Goal: Task Accomplishment & Management: Use online tool/utility

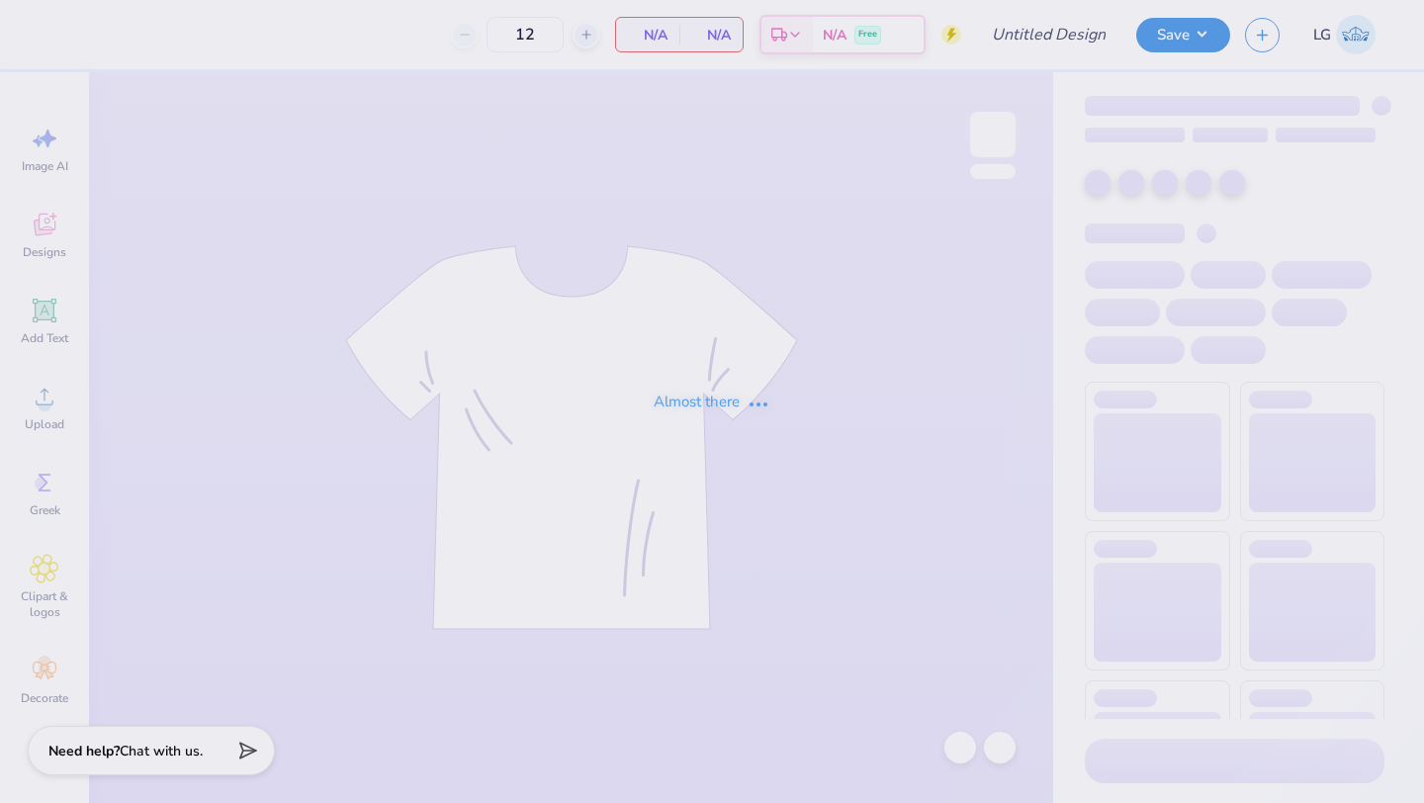
type input "Phi Tau Parents Weekend"
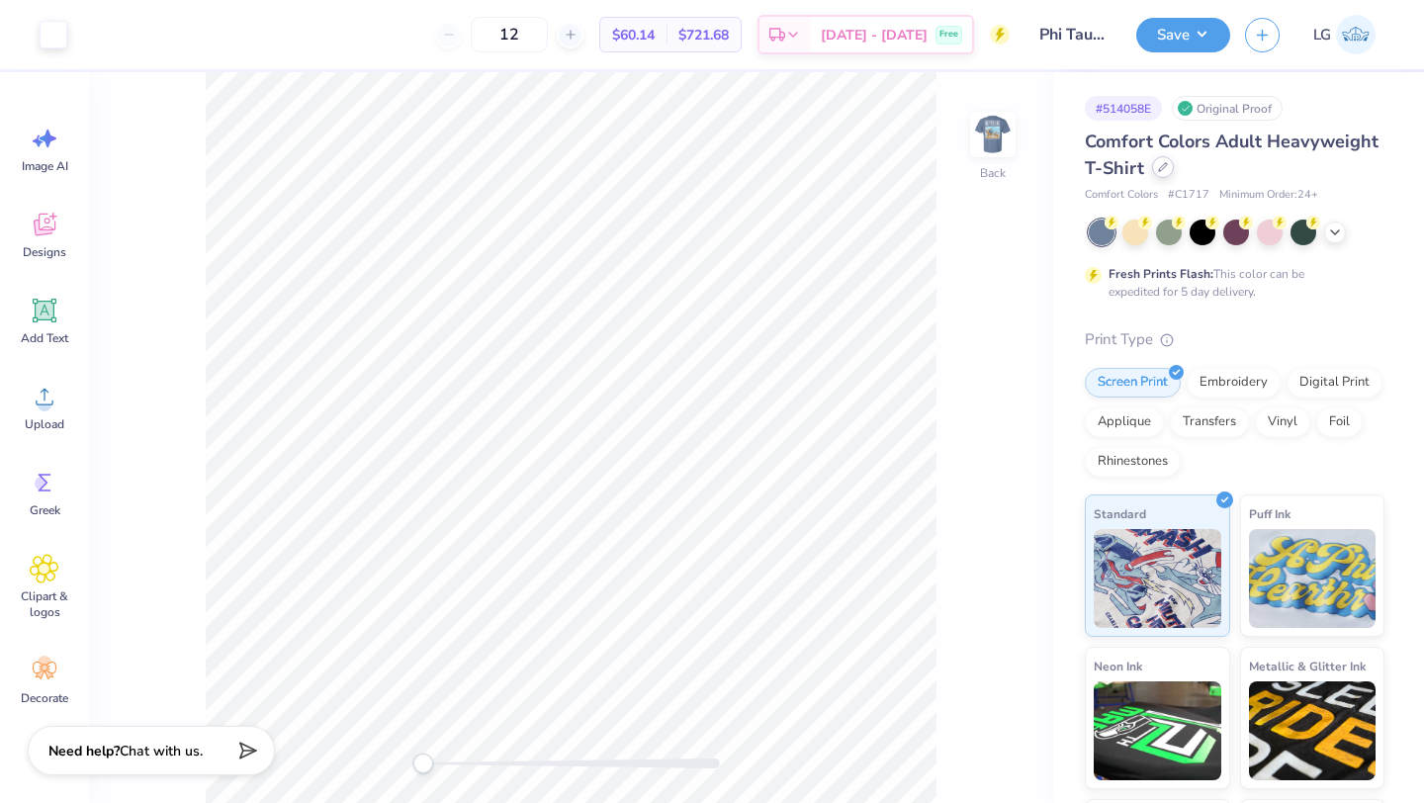
click at [1161, 162] on icon at bounding box center [1163, 167] width 10 height 10
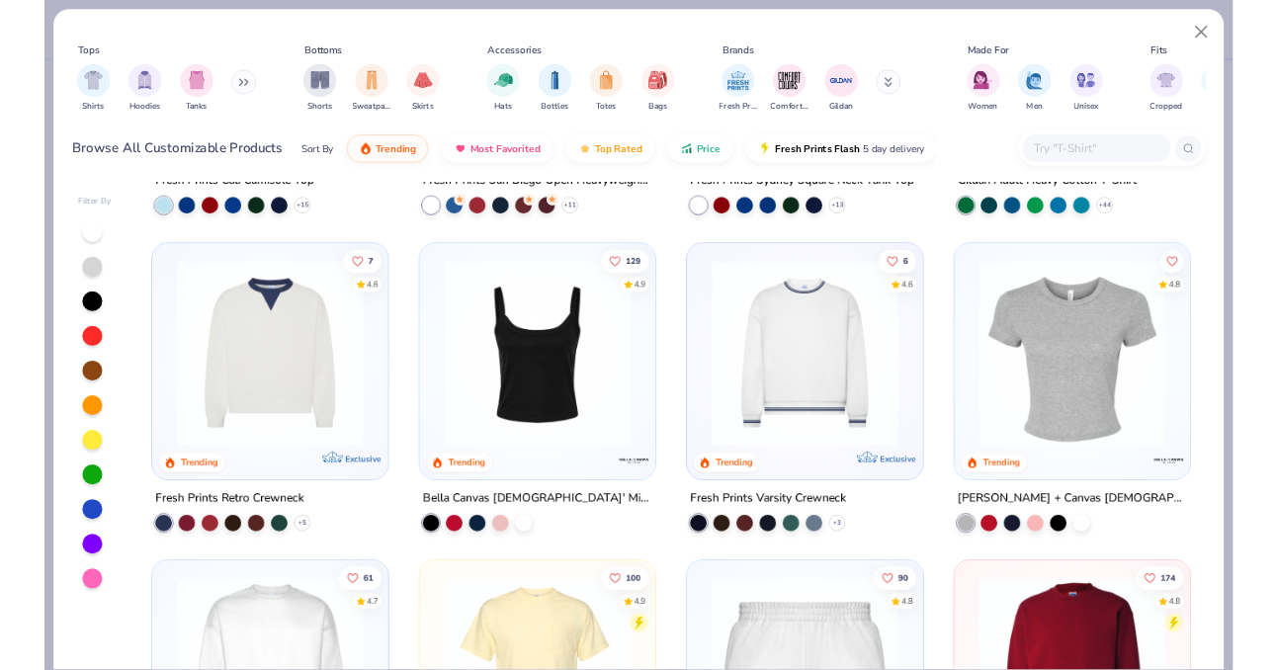
scroll to position [777, 0]
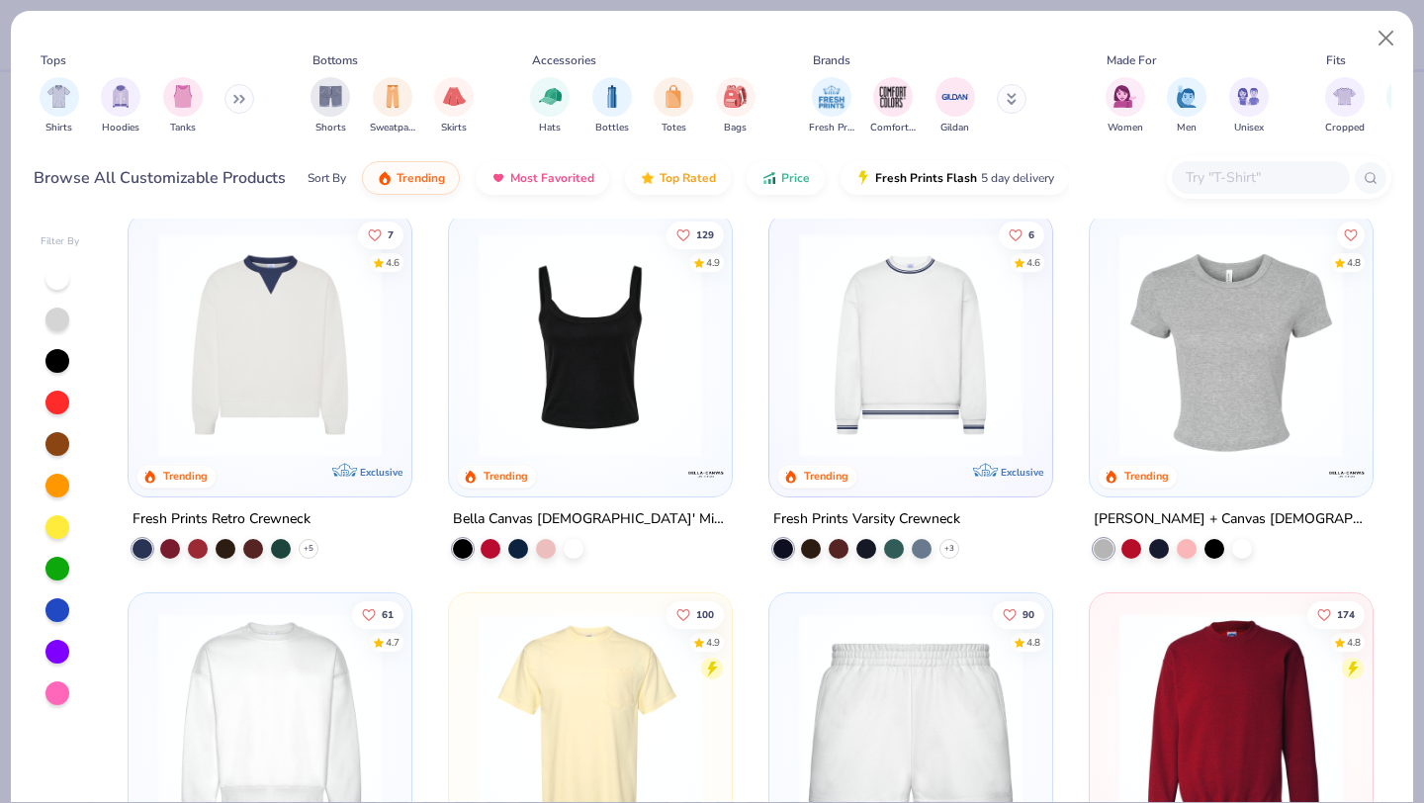
click at [1244, 172] on input "text" at bounding box center [1260, 177] width 152 height 23
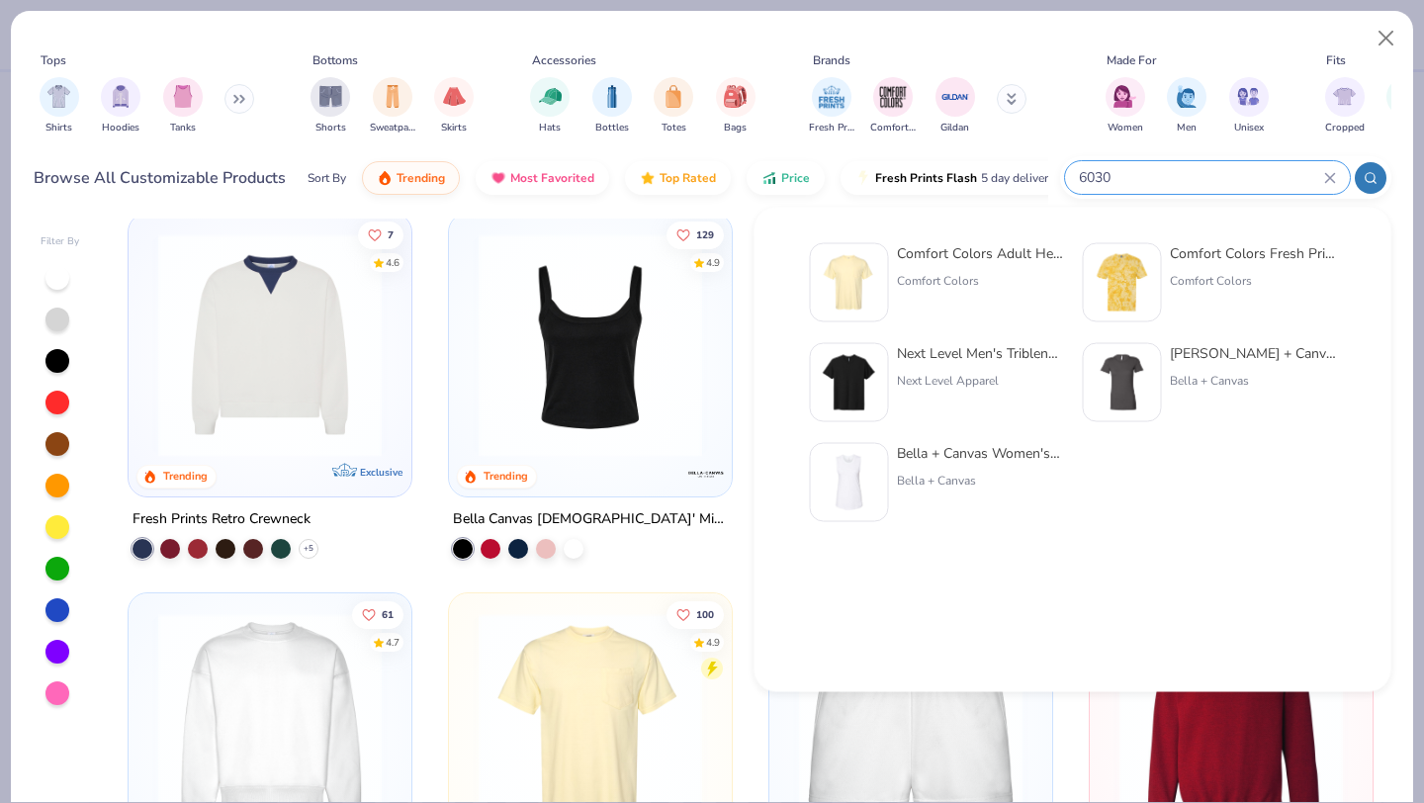
type input "6030"
click at [1004, 255] on div "Comfort Colors Adult Heavyweight RS Pocket T-Shirt" at bounding box center [980, 253] width 166 height 21
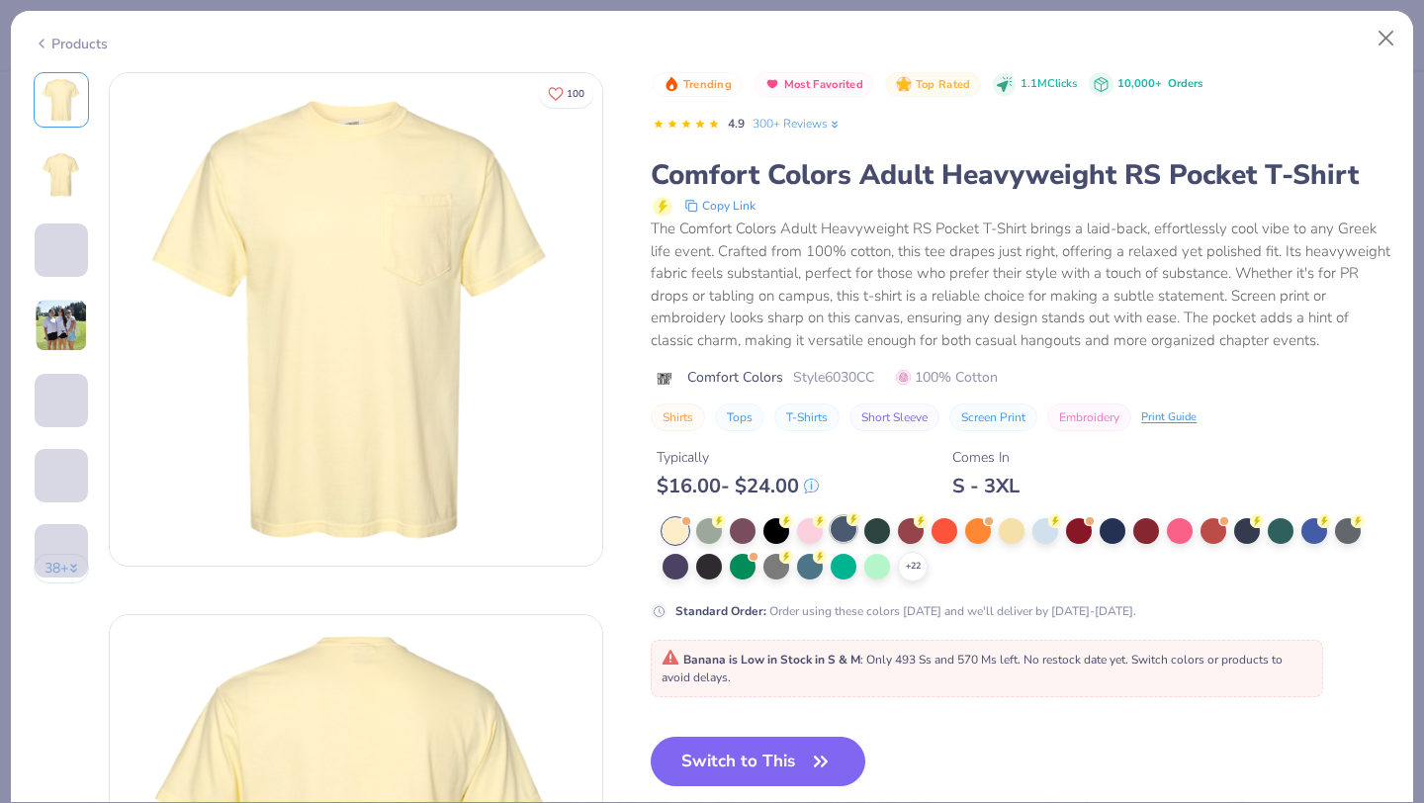
click at [848, 526] on div at bounding box center [844, 529] width 26 height 26
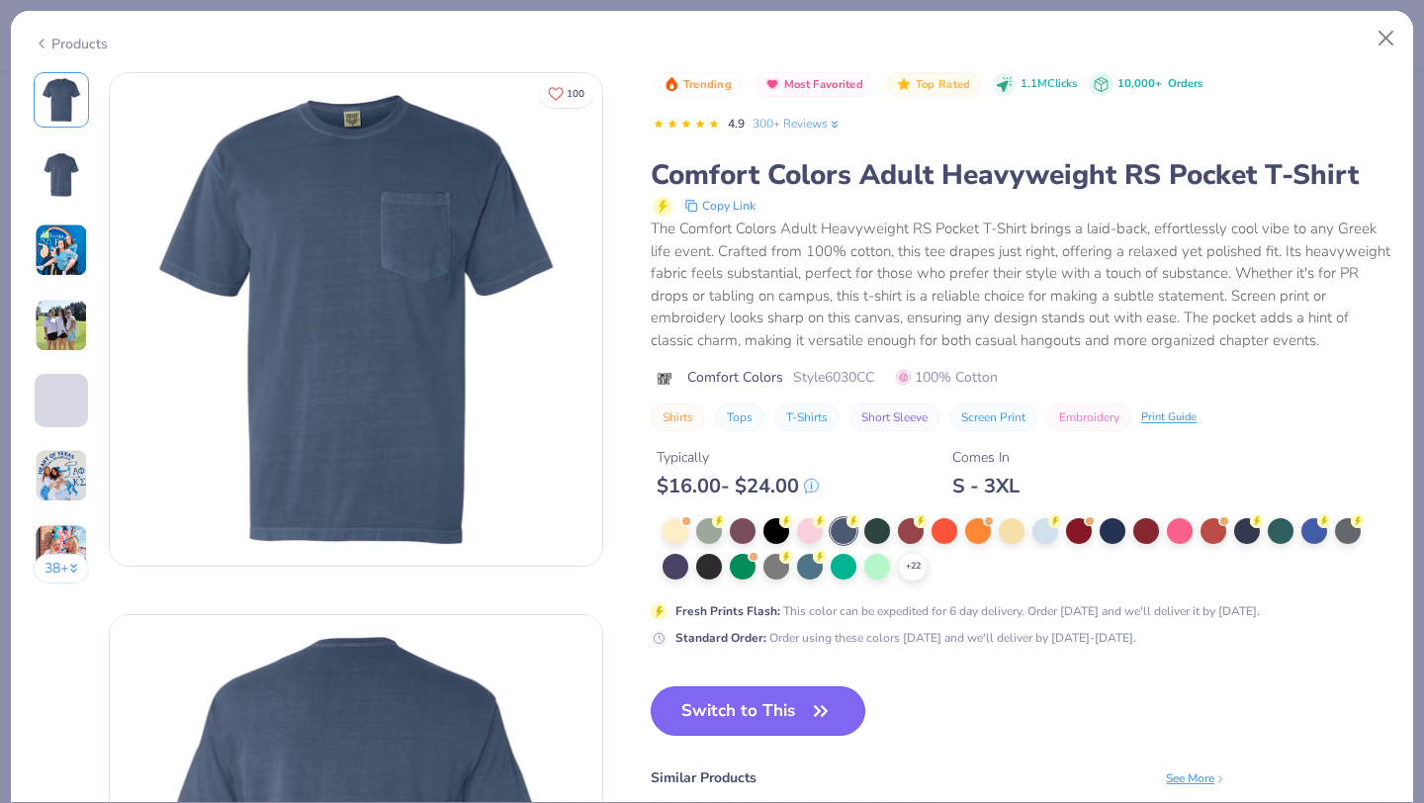
click at [785, 714] on button "Switch to This" at bounding box center [758, 710] width 215 height 49
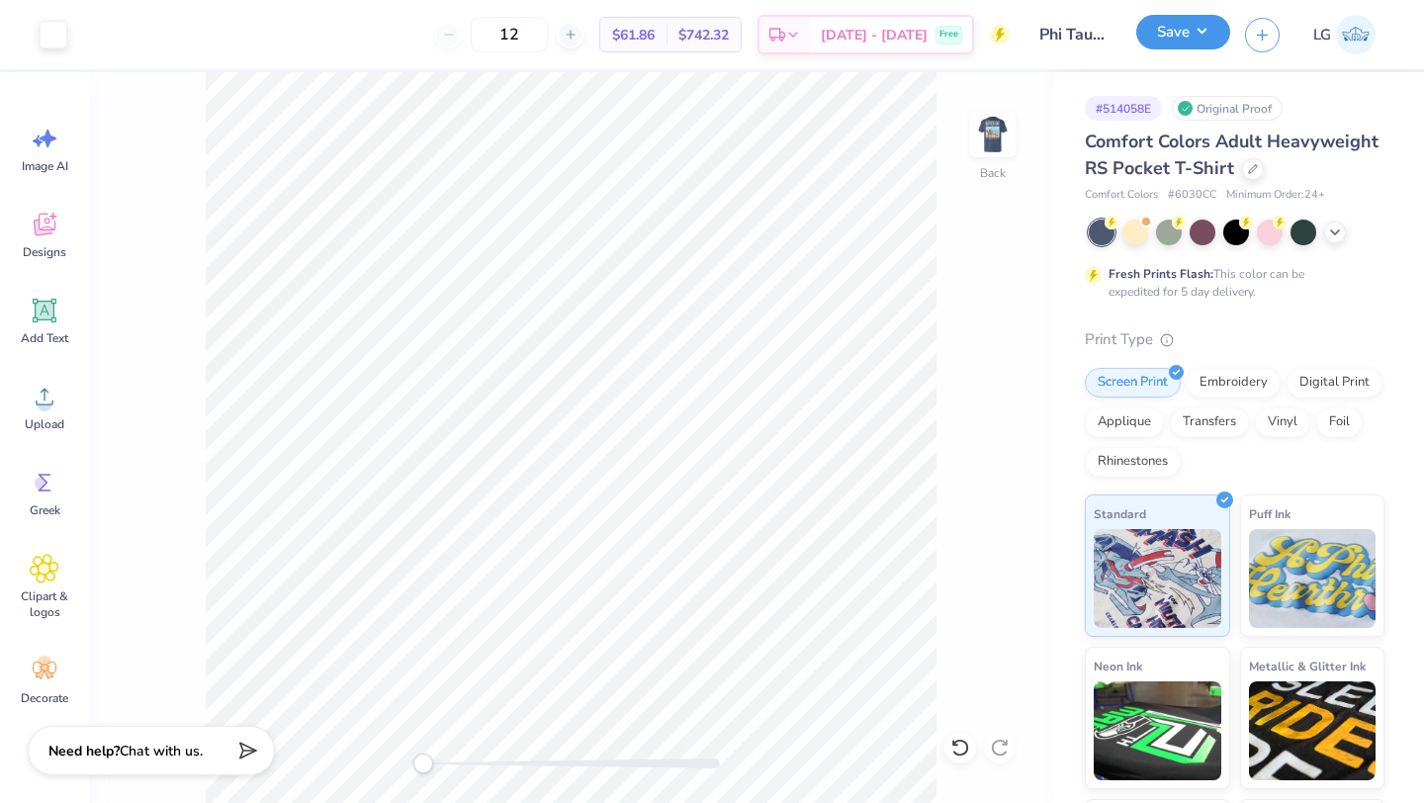
click at [1183, 19] on button "Save" at bounding box center [1183, 32] width 94 height 35
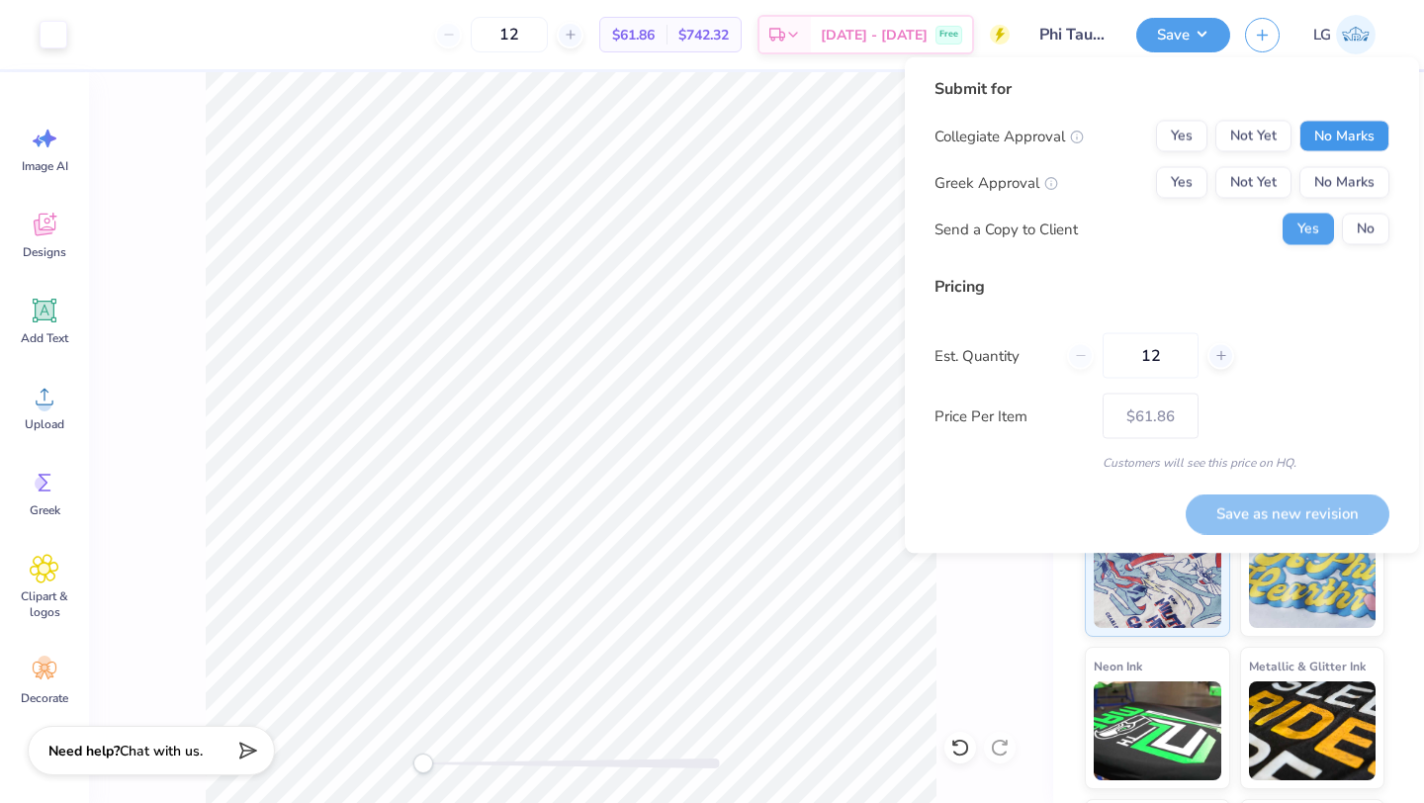
click at [1312, 127] on button "No Marks" at bounding box center [1344, 137] width 90 height 32
click at [1188, 134] on button "Yes" at bounding box center [1181, 137] width 51 height 32
click at [1188, 185] on button "Yes" at bounding box center [1181, 183] width 51 height 32
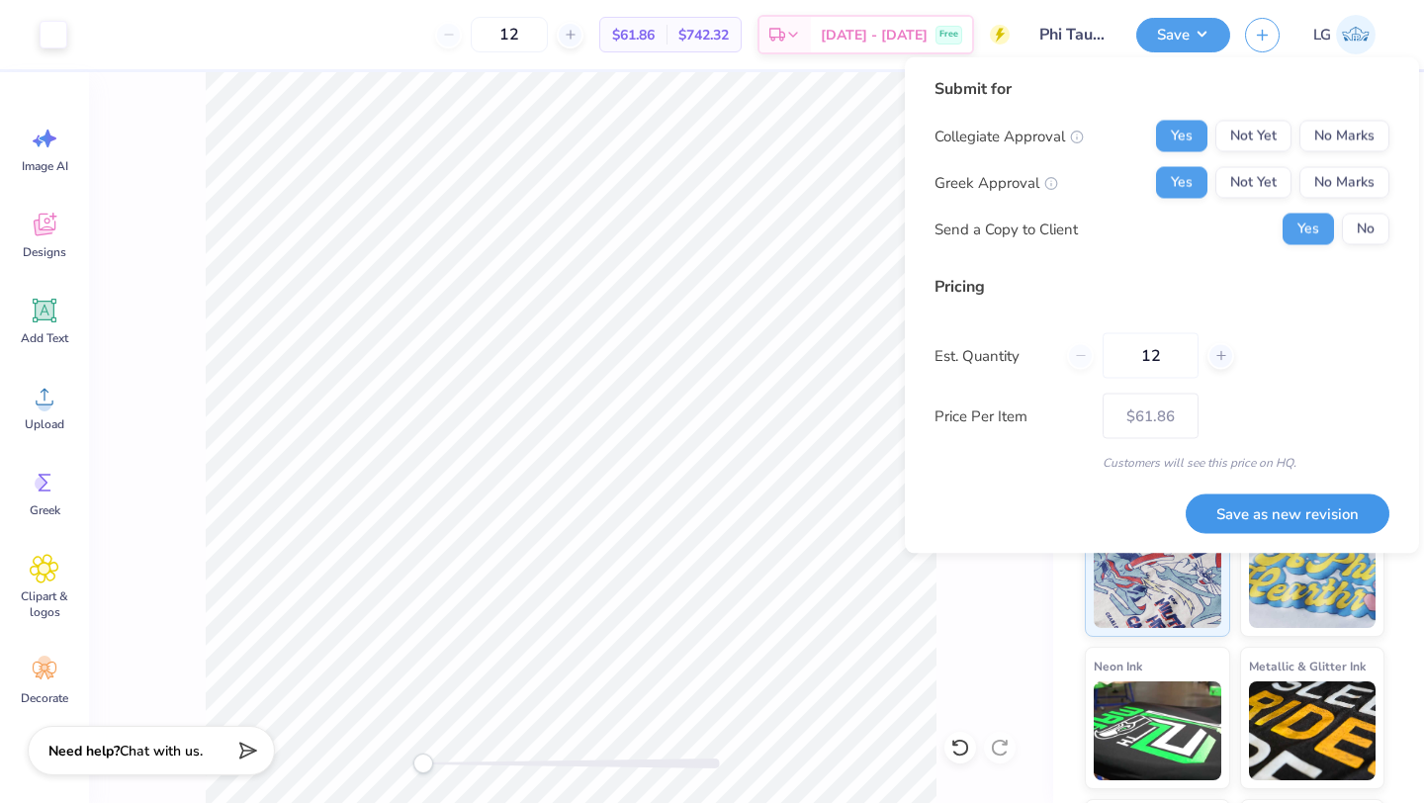
click at [1249, 503] on button "Save as new revision" at bounding box center [1288, 513] width 204 height 41
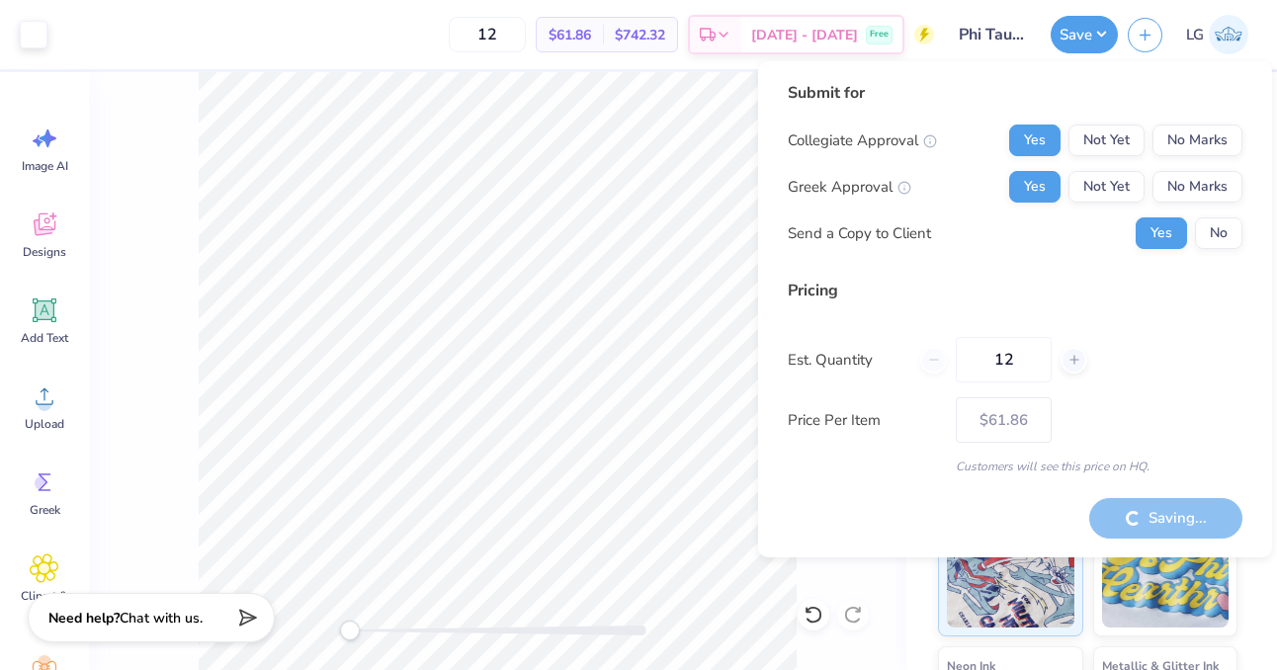
type input "– –"
